Goal: Contribute content: Add original content to the website for others to see

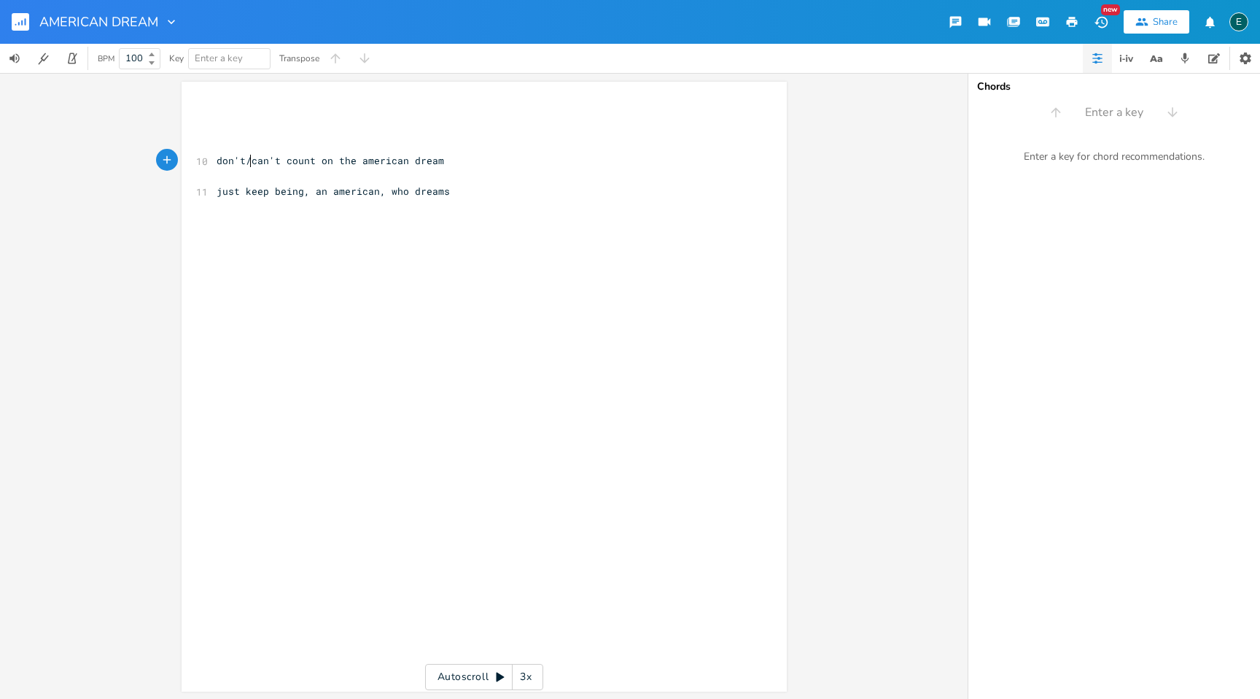
type textarea "don't/"
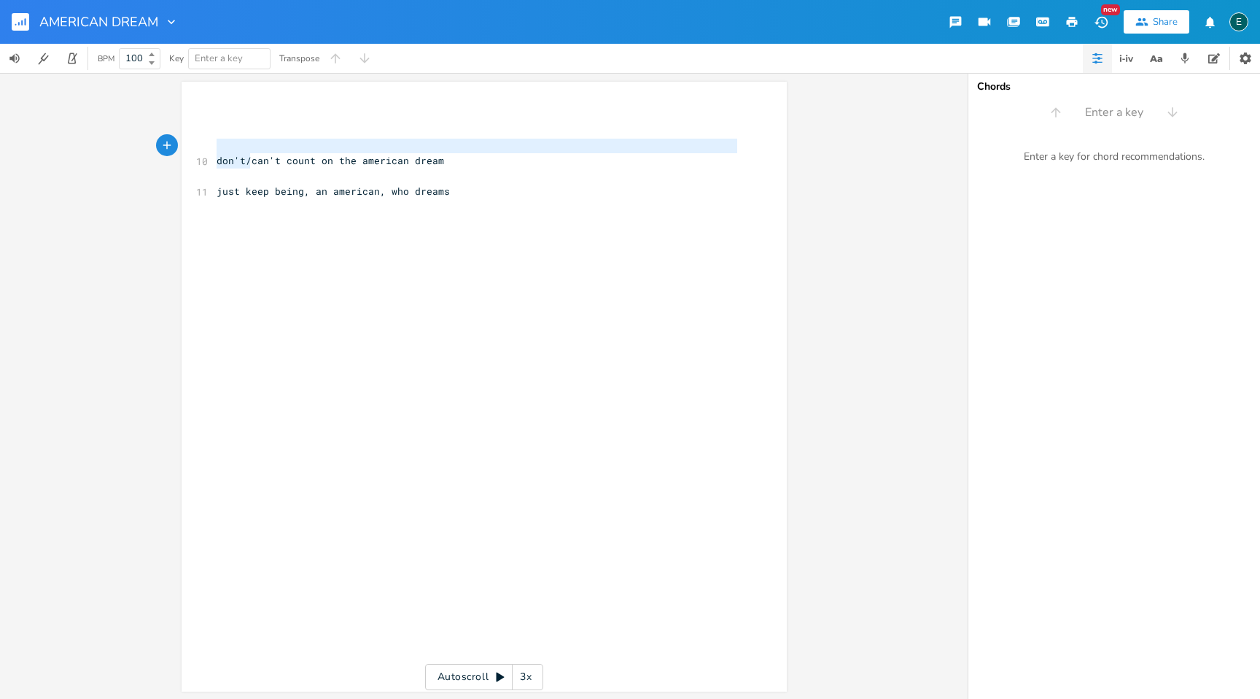
drag, startPoint x: 246, startPoint y: 163, endPoint x: 182, endPoint y: 149, distance: 65.1
click at [182, 149] on div "don't/ x ​ ​ ​ 10 don't/can't count on the american dream ​ 11 just keep being,…" at bounding box center [484, 387] width 605 height 610
click at [201, 152] on div "don't/ x ​ ​ ​ 10 don't/can't count on the american dream ​ 11 just keep being,…" at bounding box center [484, 387] width 605 height 610
click at [242, 166] on span "don't/can't count on the american dream" at bounding box center [331, 160] width 228 height 13
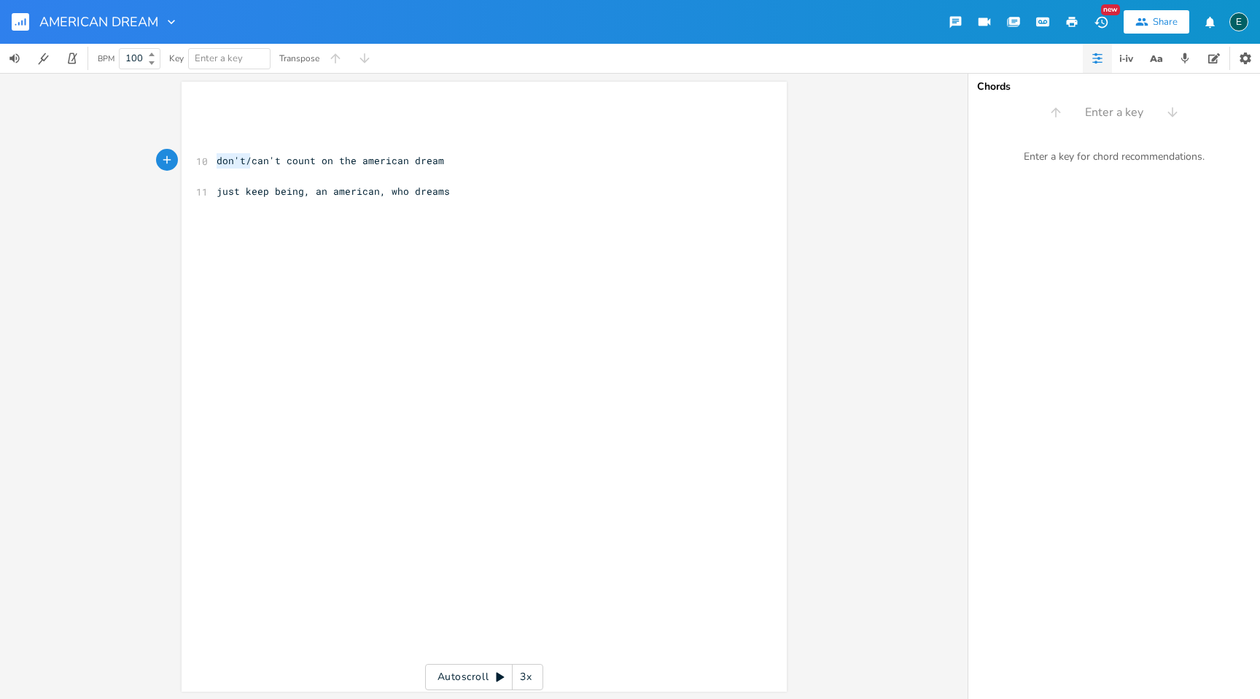
drag, startPoint x: 249, startPoint y: 163, endPoint x: 195, endPoint y: 158, distance: 53.5
click at [214, 158] on div "10 don't/can't count on the american dream" at bounding box center [477, 160] width 527 height 15
type textarea "if you think you"
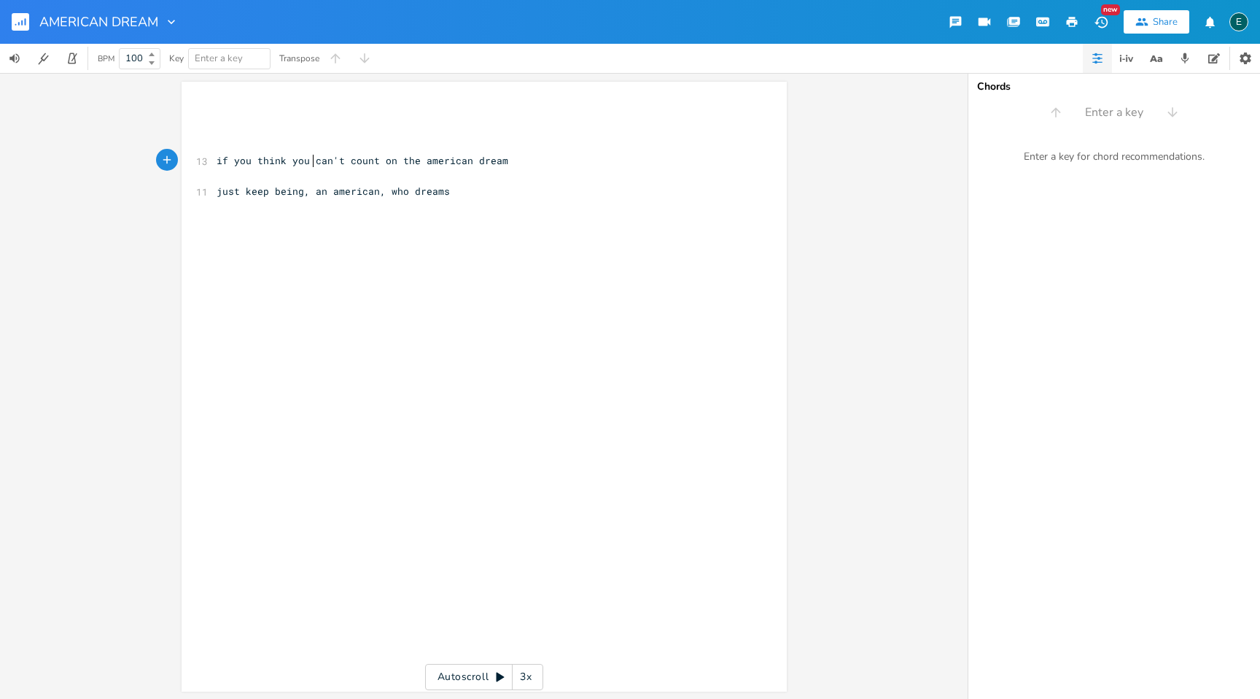
click at [371, 163] on span "if you think you can't count on the american dream" at bounding box center [363, 160] width 292 height 13
type textarea ","
click at [262, 194] on span "just keep being, an american, who dreams" at bounding box center [333, 191] width 233 height 13
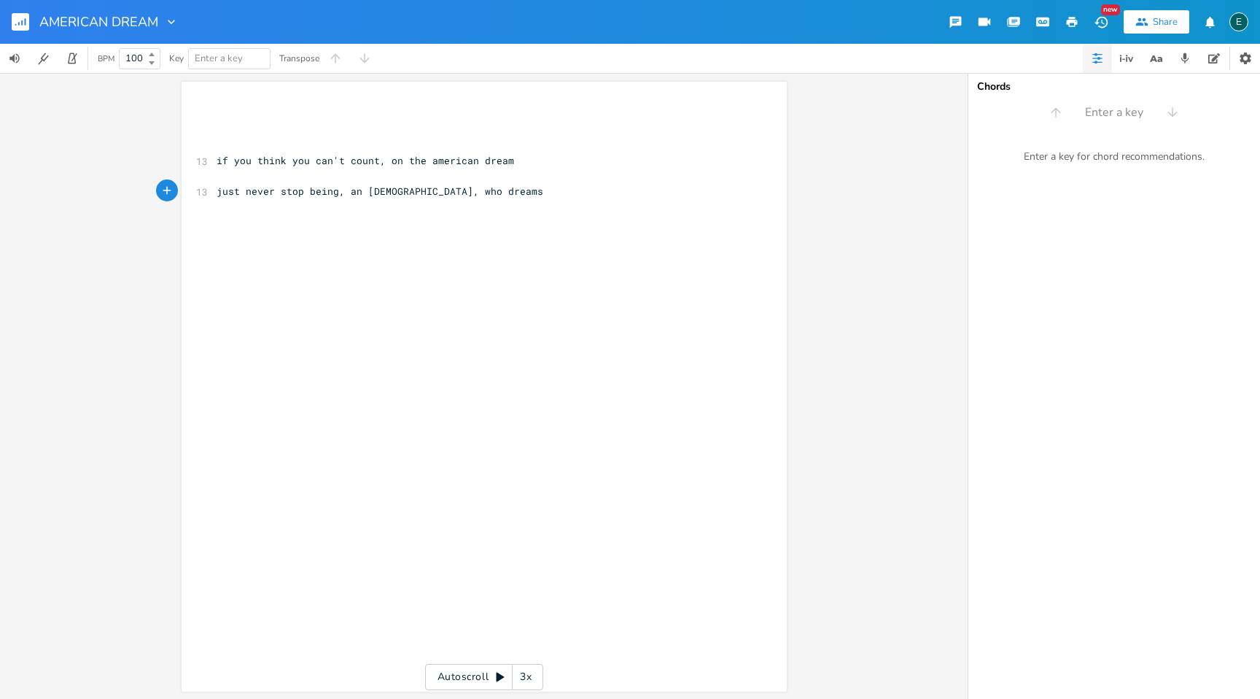
type textarea "never stop"
click at [13, 18] on rect "button" at bounding box center [21, 22] width 18 height 18
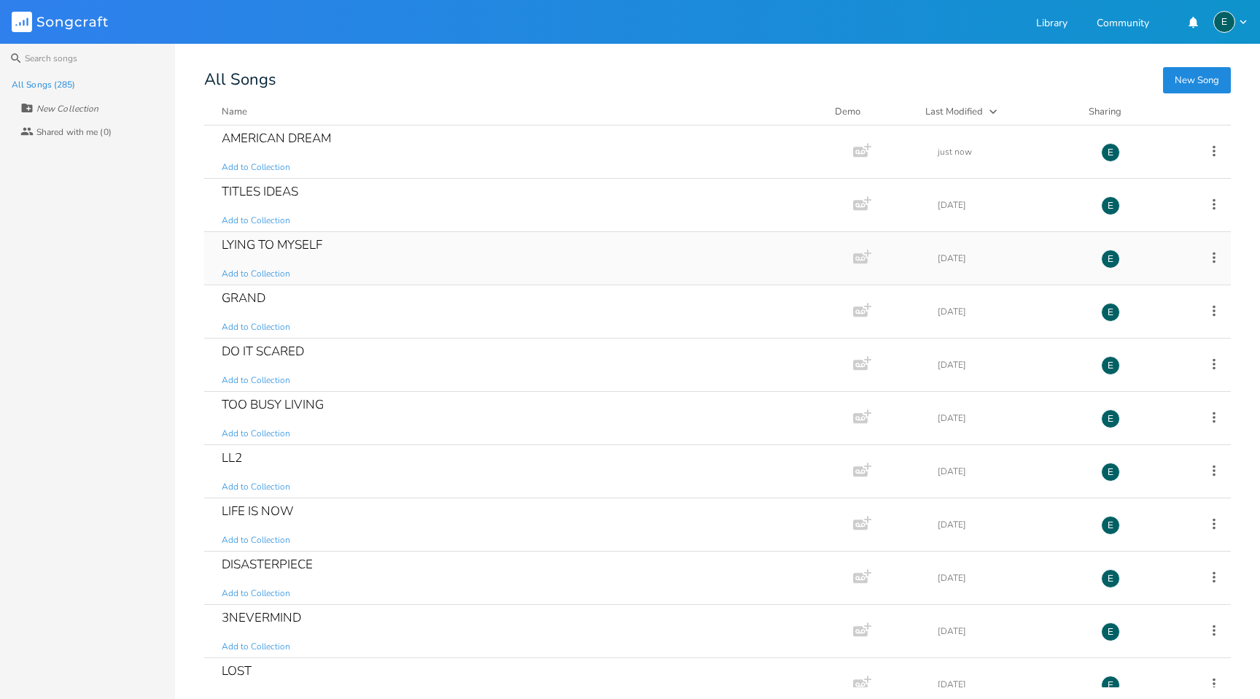
click at [256, 241] on div "LYING TO MYSELF" at bounding box center [272, 244] width 101 height 12
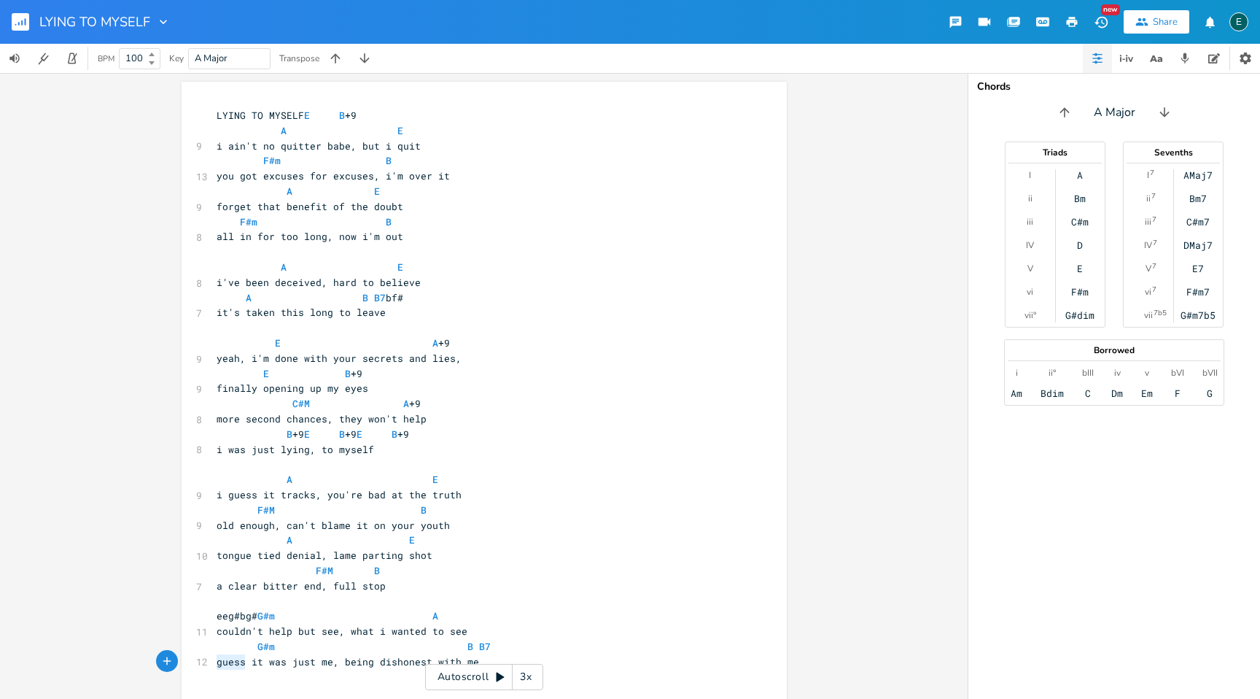
drag, startPoint x: 240, startPoint y: 662, endPoint x: 201, endPoint y: 664, distance: 38.7
click at [214, 664] on div "12 guess it was just me, being dishonest with me" at bounding box center [477, 661] width 527 height 15
type textarea "yeah"
type textarea "well"
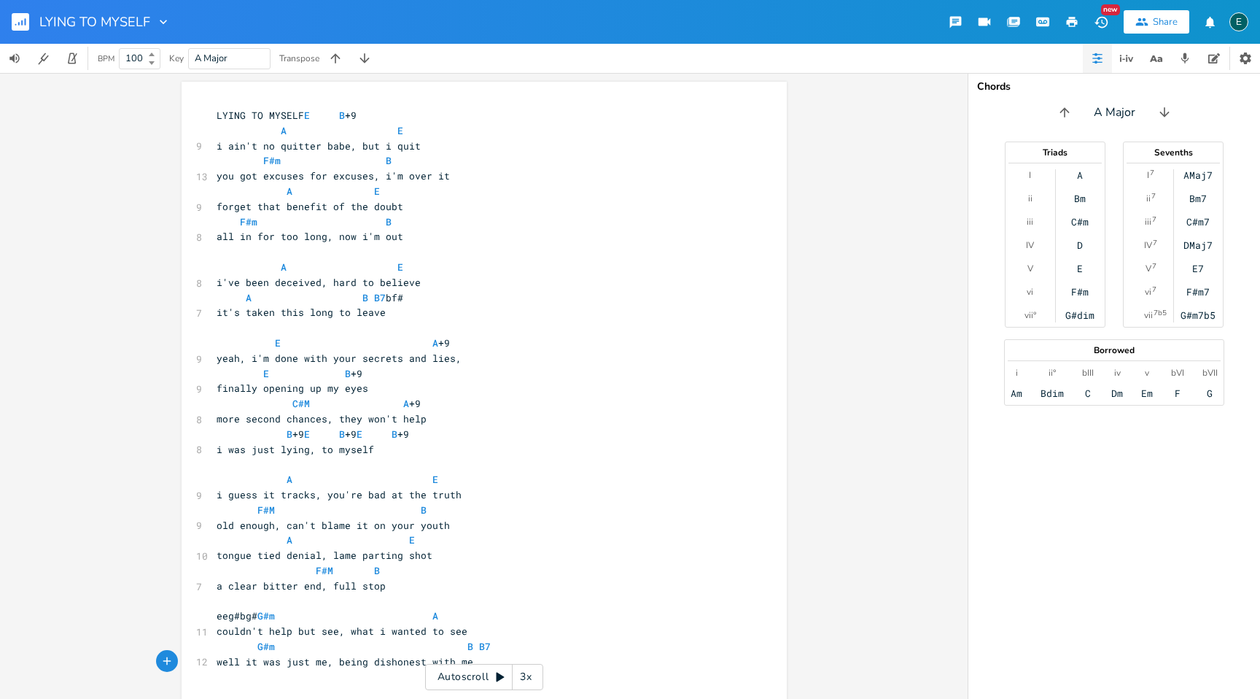
click at [15, 20] on rect "button" at bounding box center [21, 22] width 18 height 18
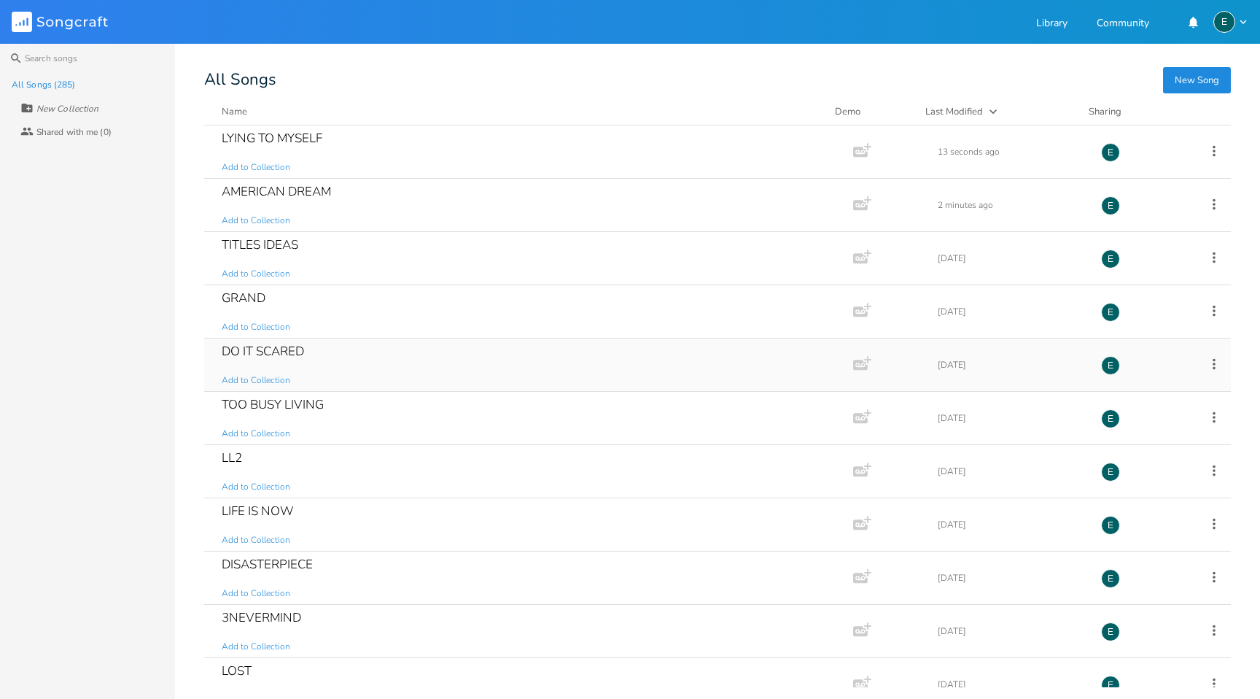
click at [265, 346] on div "DO IT SCARED" at bounding box center [263, 351] width 82 height 12
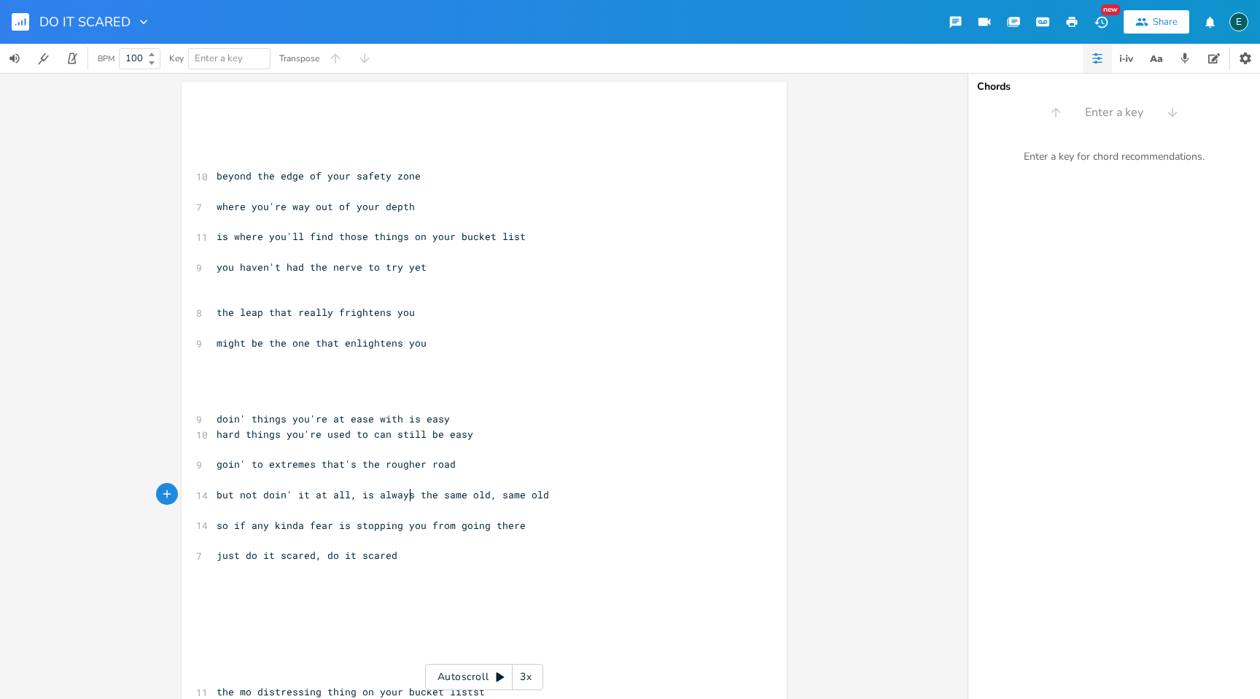
click at [406, 499] on span "but not doin' it at all, is always the same old, same old" at bounding box center [383, 494] width 333 height 13
click at [371, 497] on span "but not doin' it at all, is always the same old, same old" at bounding box center [383, 494] width 333 height 13
type textarea "["
click at [412, 497] on span "but not doin' it at all, is [always the same old, same old" at bounding box center [386, 494] width 338 height 13
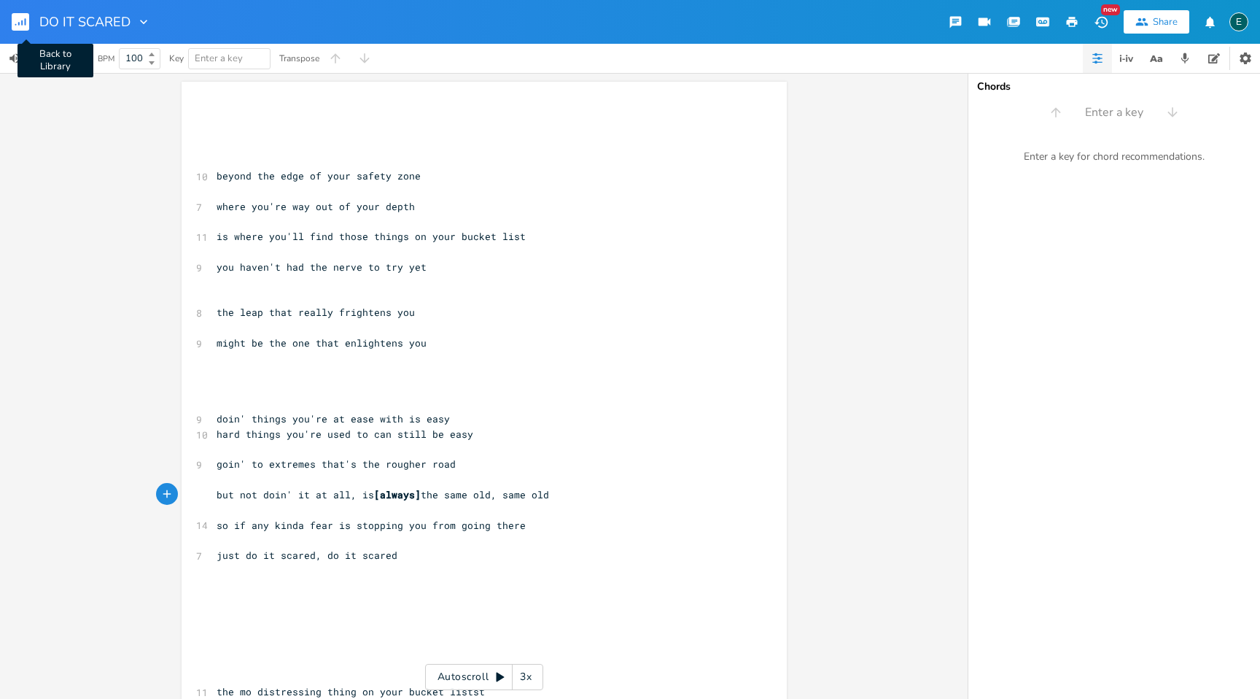
type textarea "]"
click at [23, 26] on rect "button" at bounding box center [21, 22] width 18 height 18
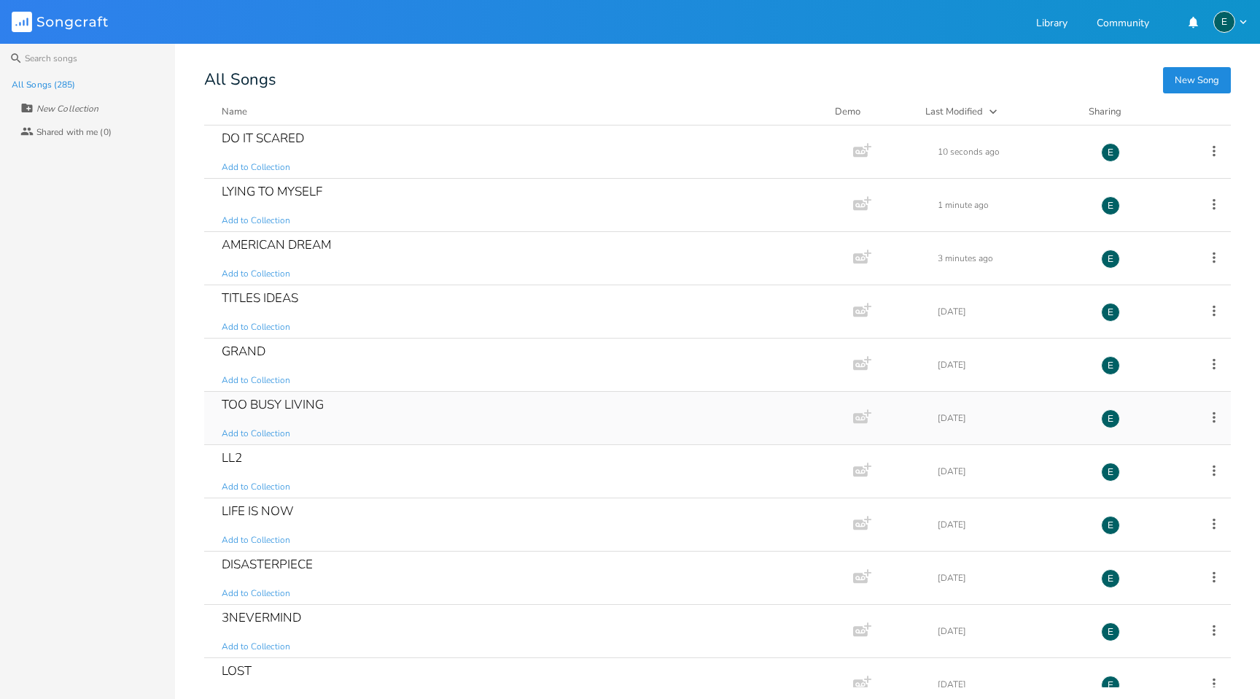
click at [242, 405] on div "TOO BUSY LIVING" at bounding box center [273, 404] width 102 height 12
click at [233, 451] on div "LL2" at bounding box center [232, 457] width 20 height 12
